Goal: Information Seeking & Learning: Learn about a topic

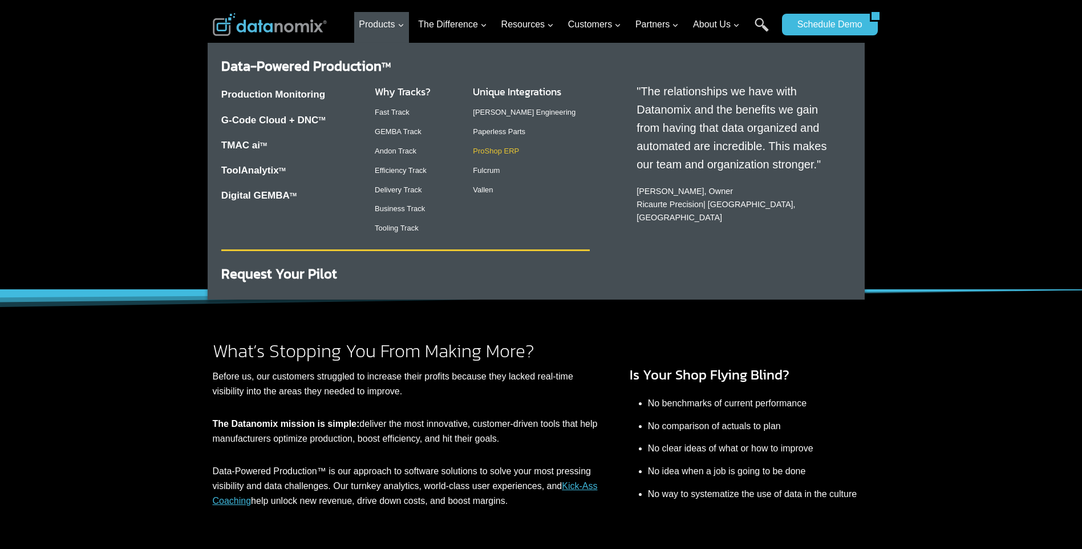
click at [493, 153] on link "ProShop ERP" at bounding box center [496, 151] width 46 height 9
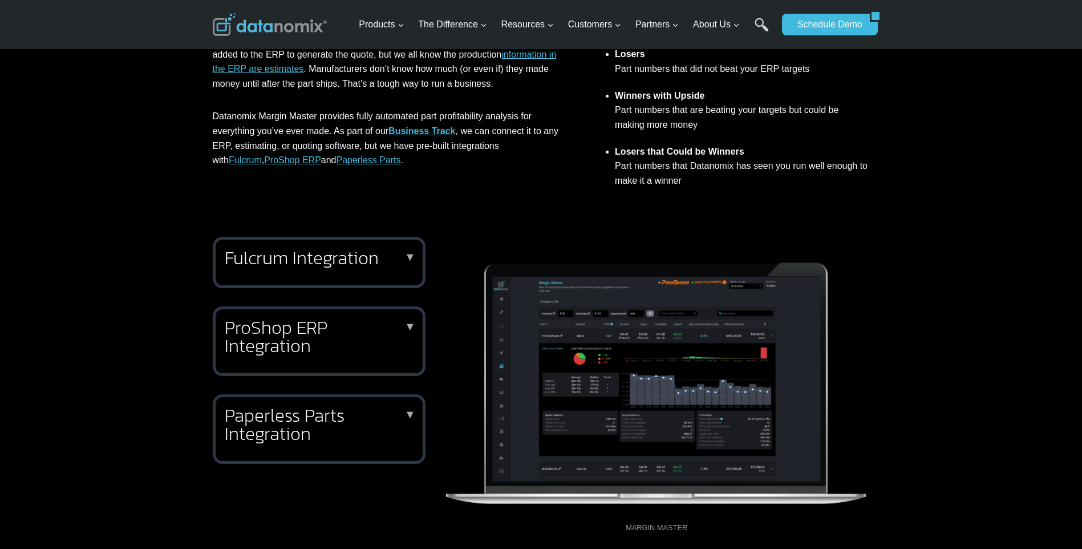
scroll to position [399, 0]
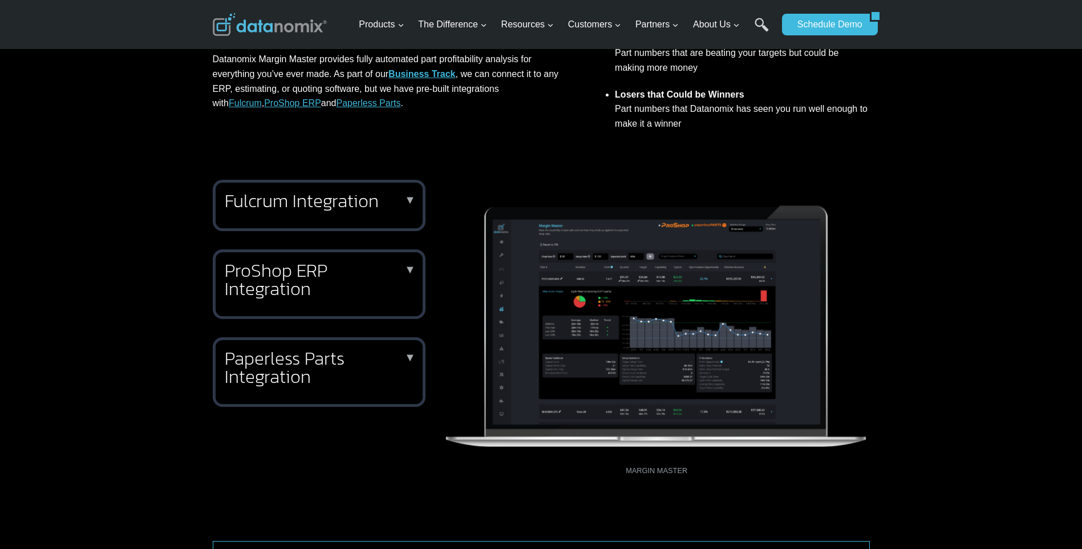
click at [410, 198] on p "▼" at bounding box center [409, 199] width 11 height 5
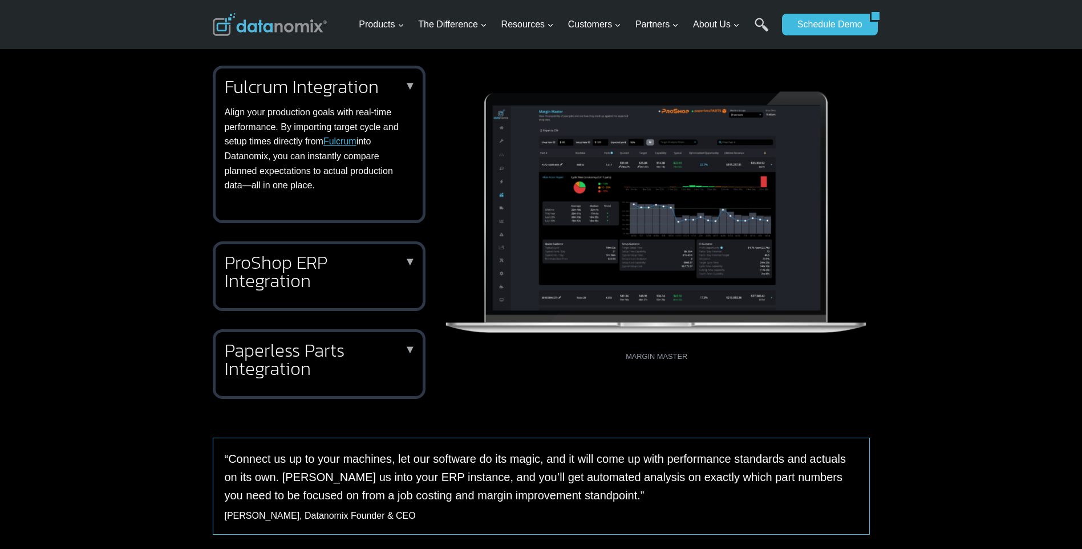
scroll to position [570, 0]
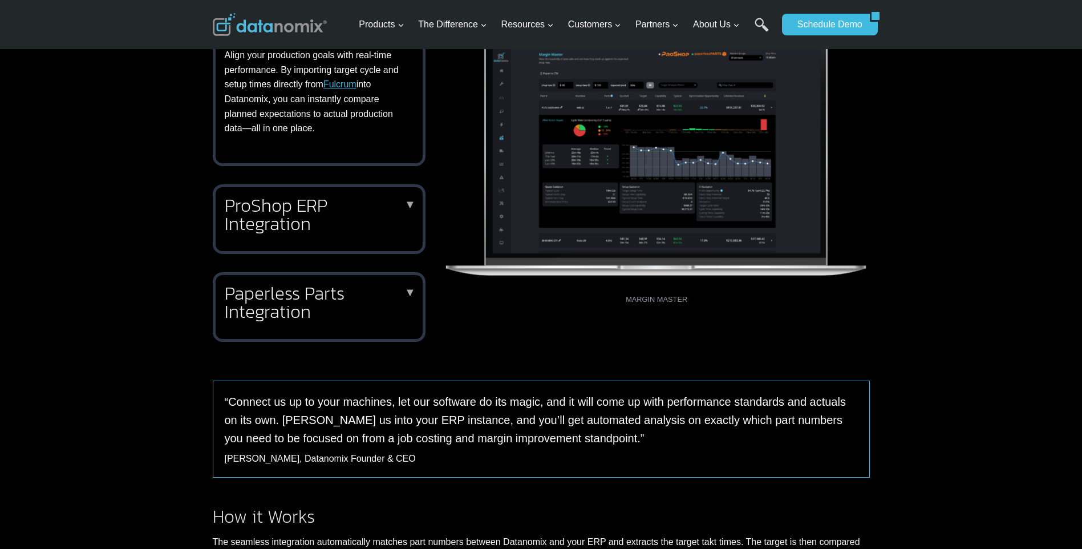
click at [333, 221] on h2 "ProShop ERP Integration" at bounding box center [317, 214] width 184 height 36
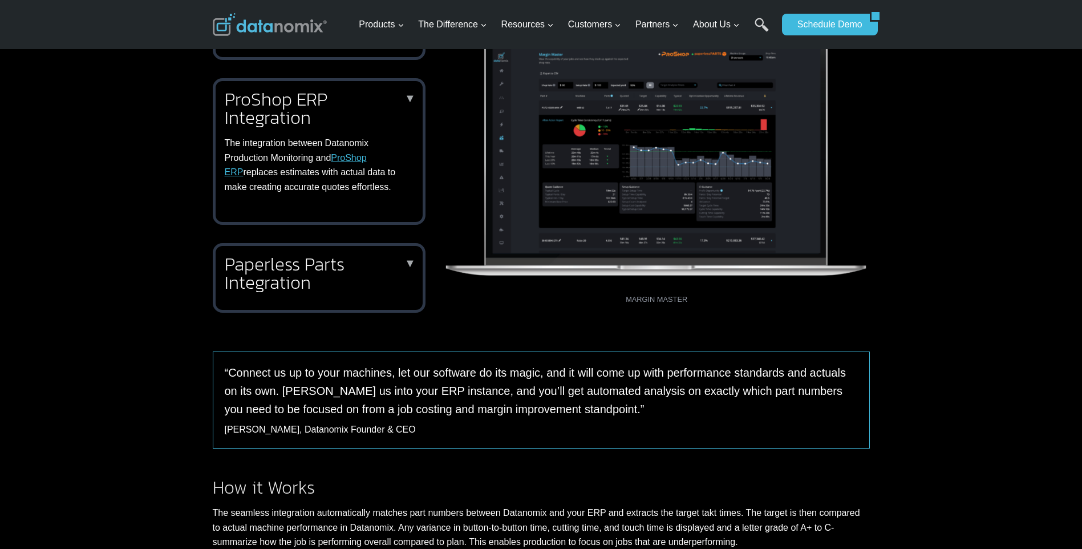
click at [354, 157] on link "ProShop ERP" at bounding box center [296, 165] width 142 height 25
